Goal: Task Accomplishment & Management: Manage account settings

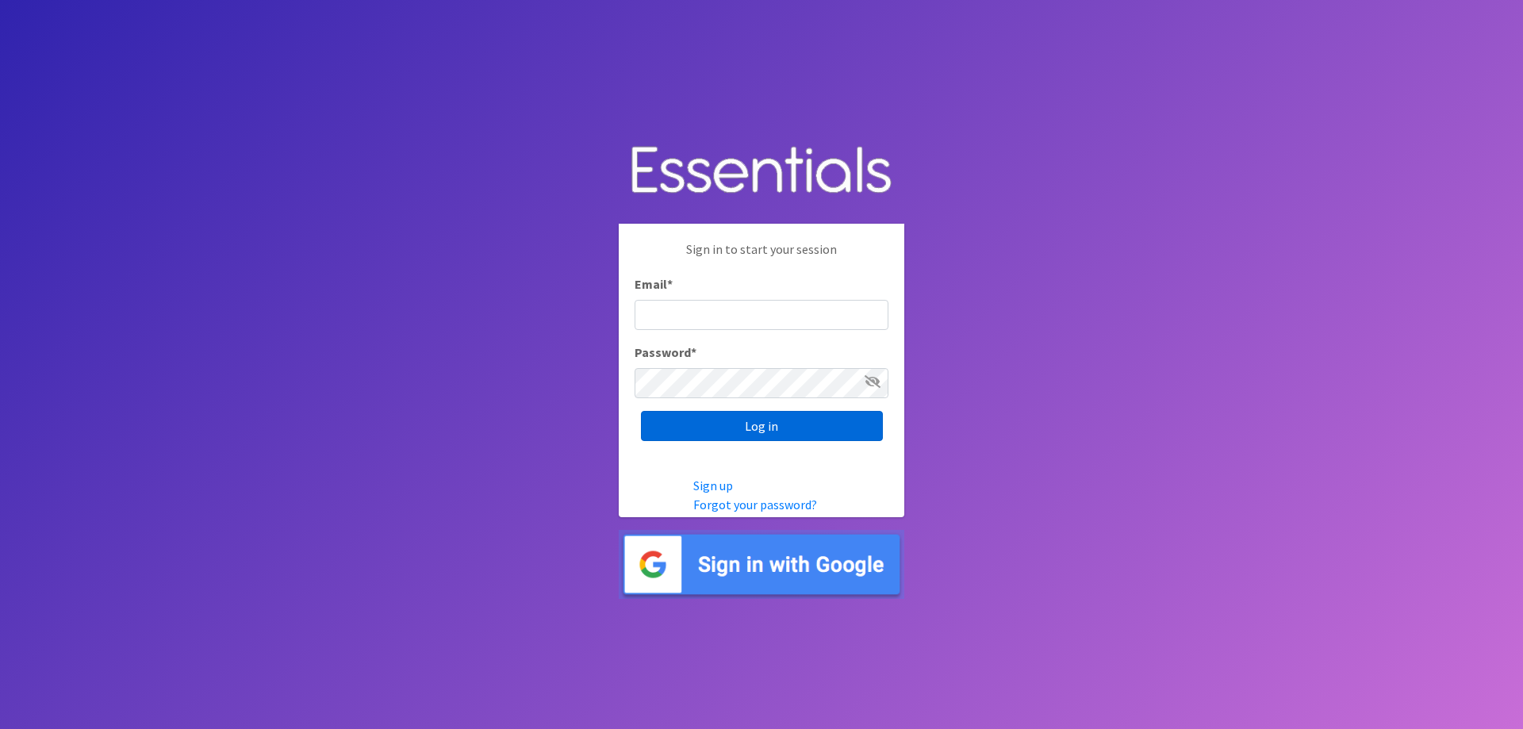
type input "[EMAIL_ADDRESS][DOMAIN_NAME]"
click at [808, 424] on input "Log in" at bounding box center [762, 426] width 242 height 30
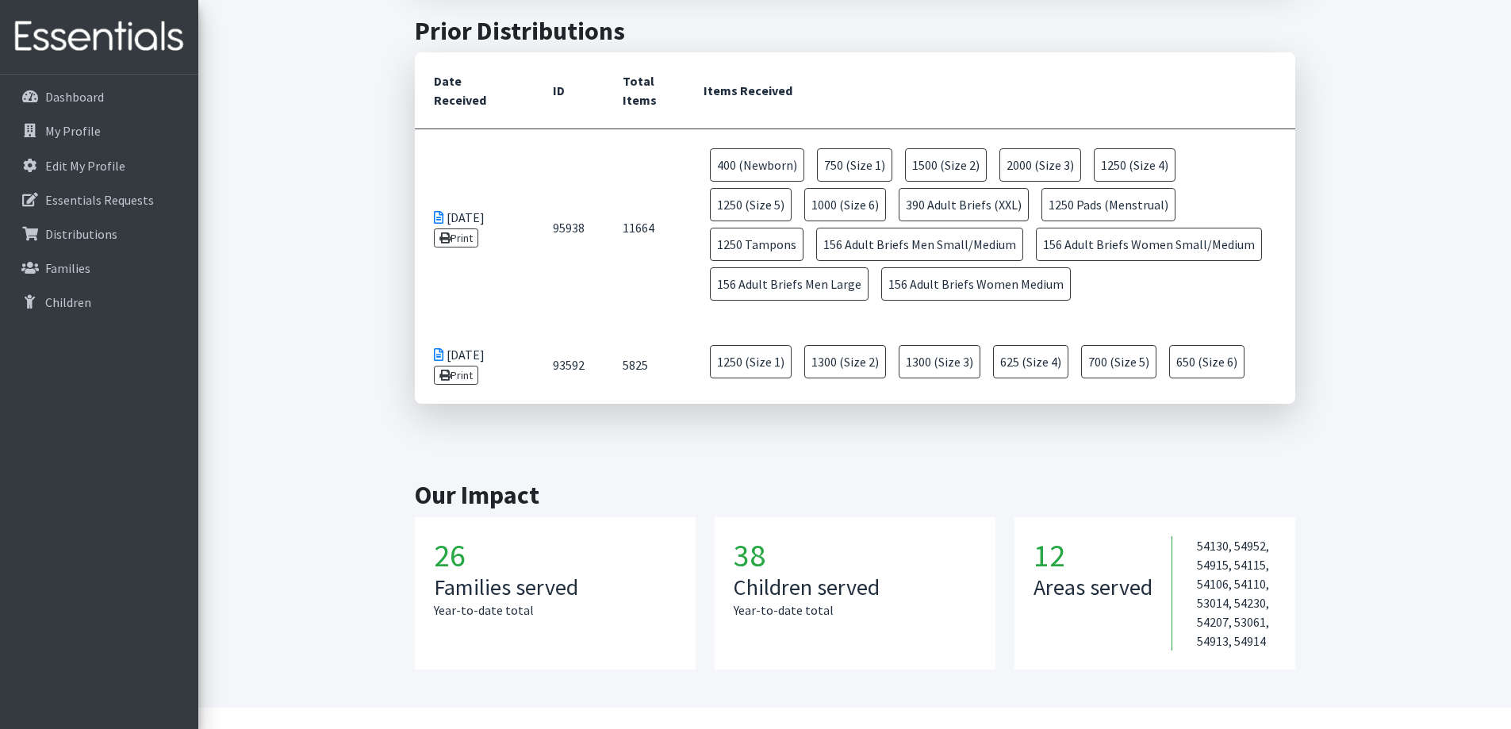
scroll to position [714, 0]
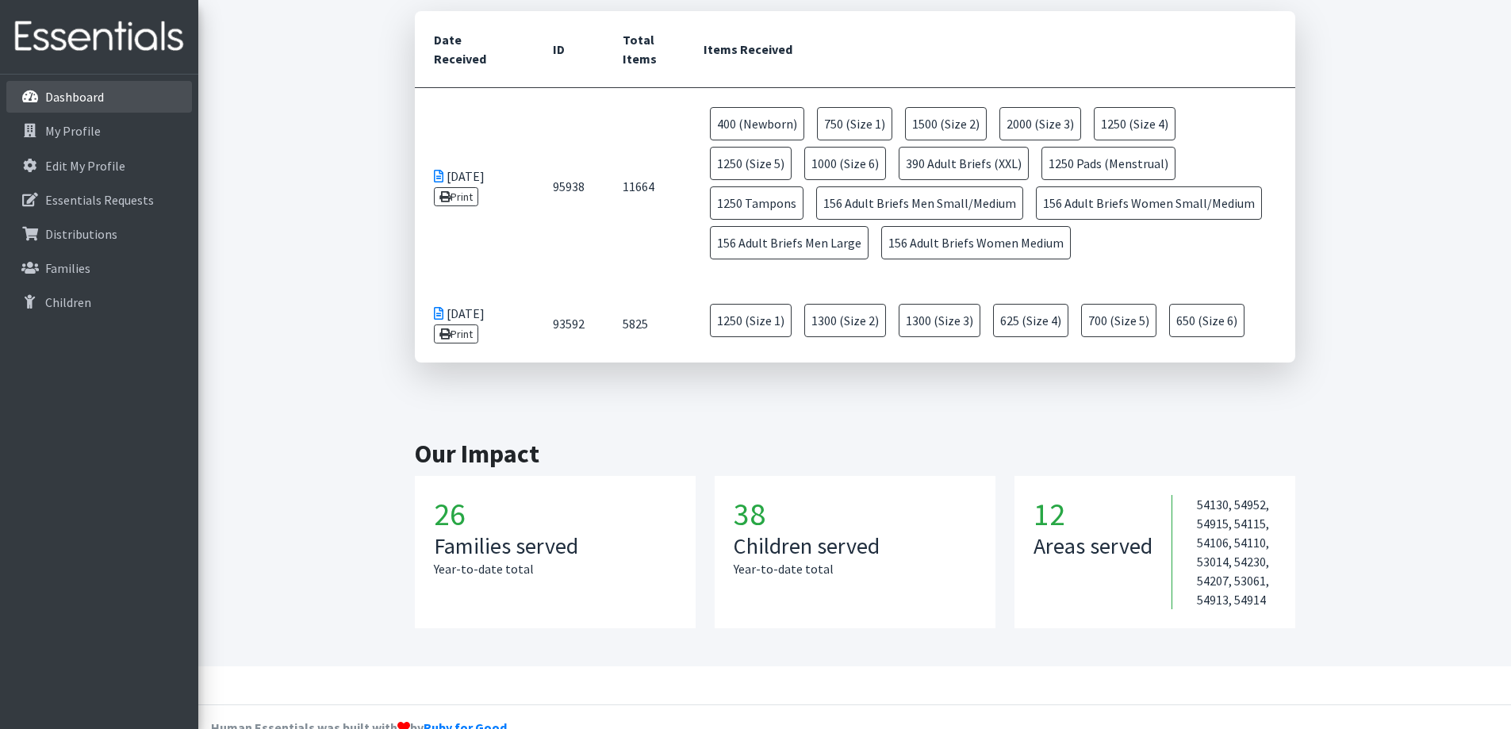
click at [109, 102] on link "Dashboard" at bounding box center [99, 97] width 186 height 32
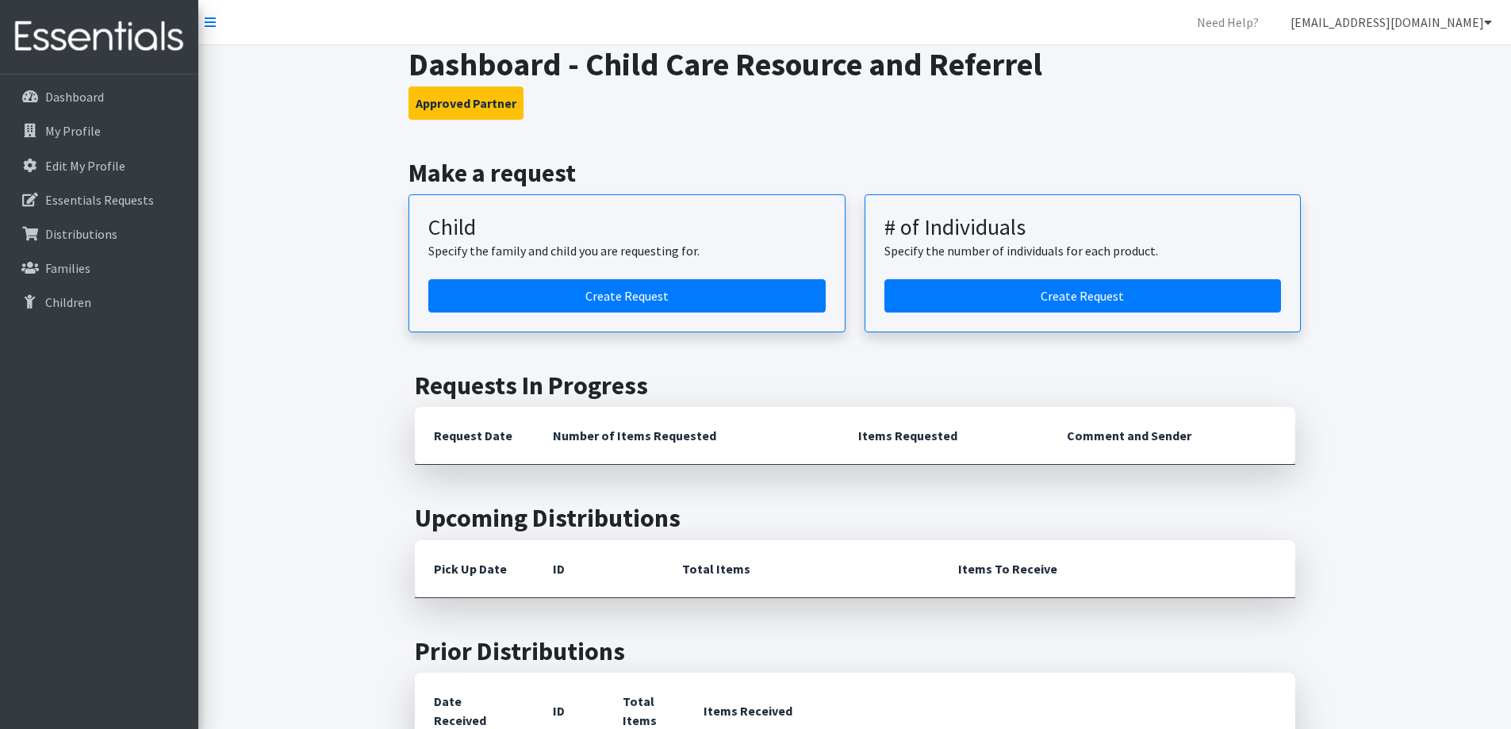
click at [1465, 25] on link "[EMAIL_ADDRESS][DOMAIN_NAME]" at bounding box center [1391, 22] width 227 height 32
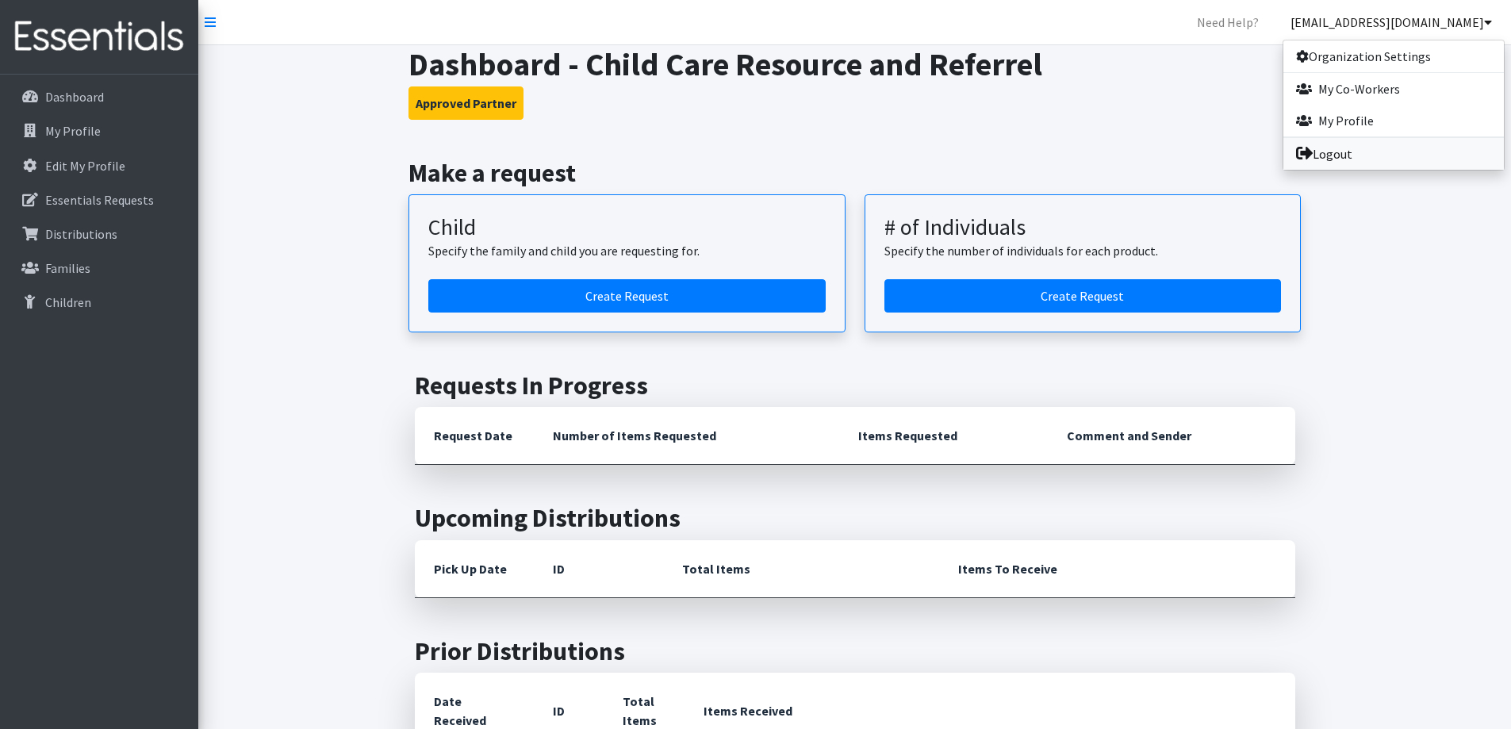
click at [1409, 143] on link "Logout" at bounding box center [1394, 154] width 221 height 32
